Goal: Find specific page/section: Find specific page/section

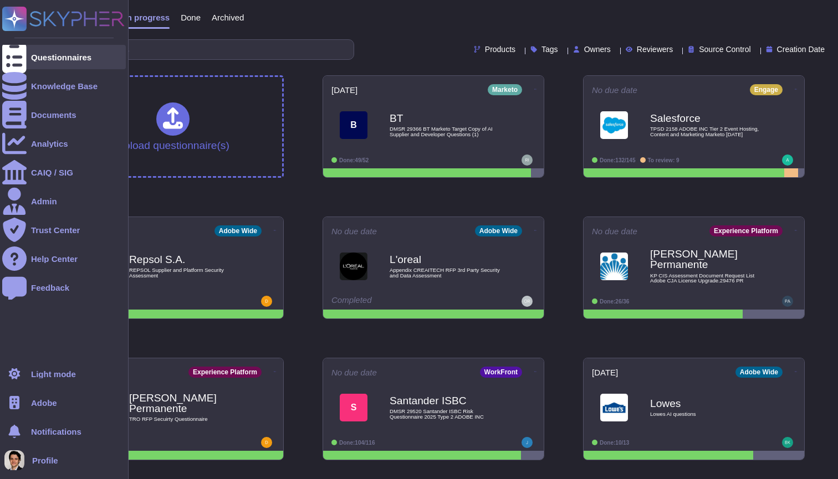
click at [17, 58] on icon at bounding box center [14, 57] width 24 height 33
